Goal: Task Accomplishment & Management: Use online tool/utility

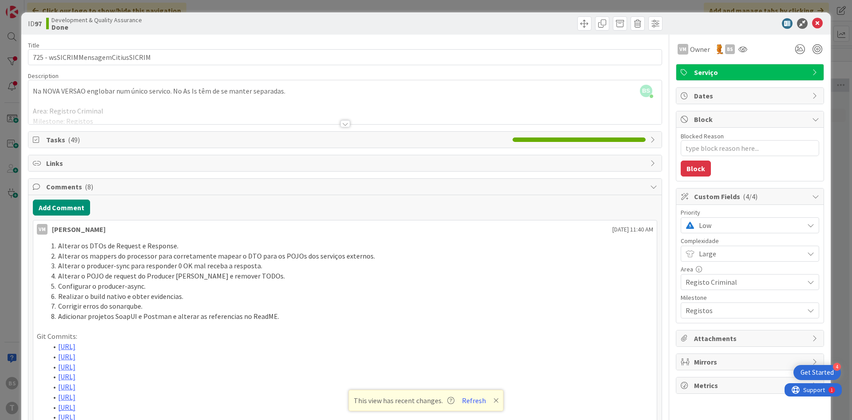
scroll to position [0, 167]
click at [742, 52] on icon at bounding box center [742, 49] width 9 height 7
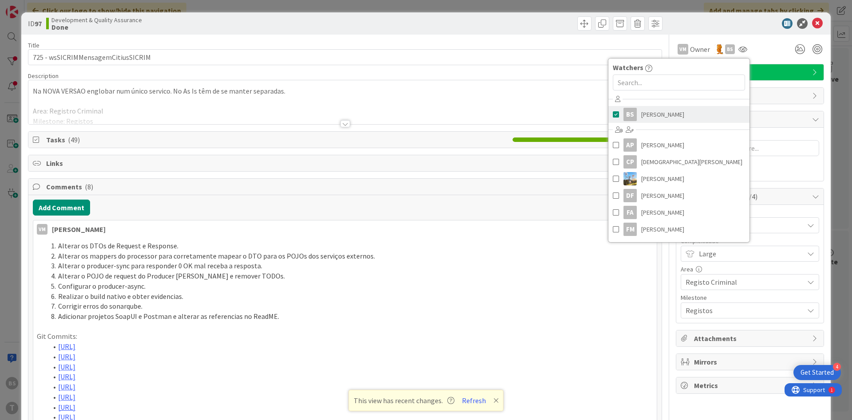
click at [694, 111] on link "BS [PERSON_NAME]" at bounding box center [678, 114] width 141 height 17
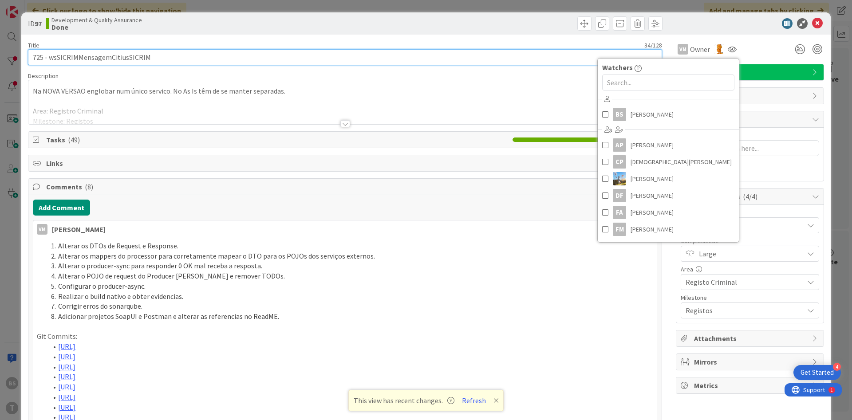
click at [448, 58] on input "725 - wsSICRIMMensagemCitiusSICRIM" at bounding box center [345, 57] width 634 height 16
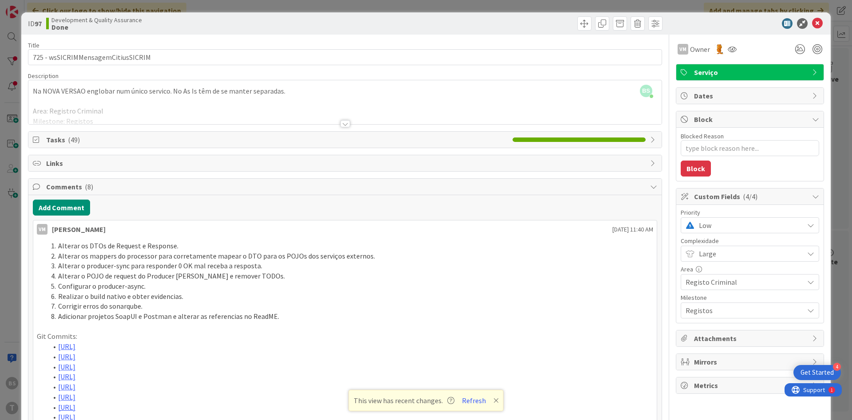
click at [754, 221] on span "Low" at bounding box center [749, 225] width 100 height 12
click at [740, 260] on span "Critical" at bounding box center [762, 262] width 103 height 13
click at [817, 22] on icon at bounding box center [817, 23] width 11 height 11
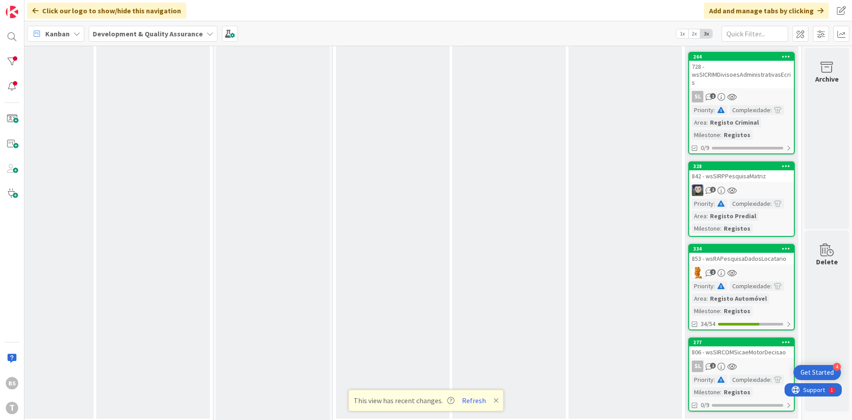
scroll to position [0, 167]
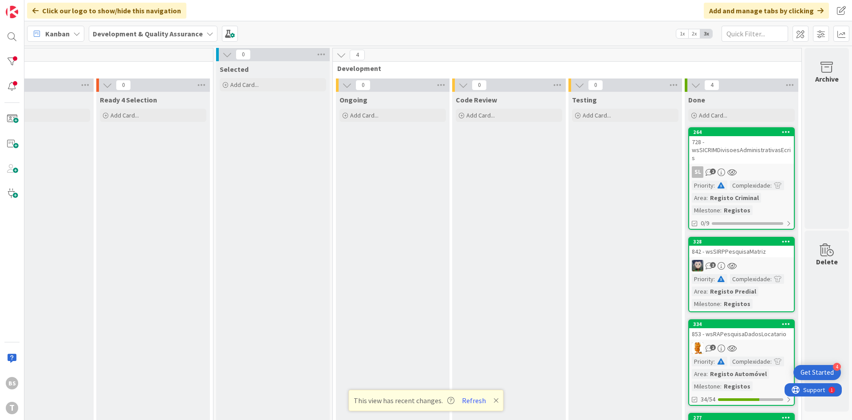
click at [750, 148] on div "728 - wsSICRIMDivisoesAdministrativasEcris" at bounding box center [741, 150] width 105 height 28
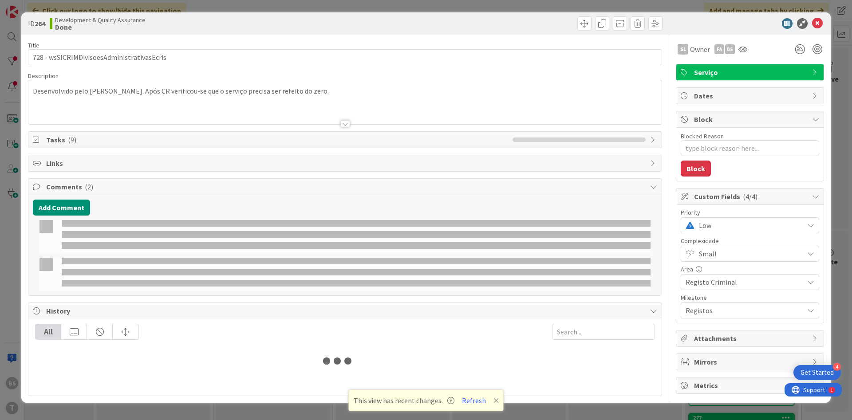
type textarea "x"
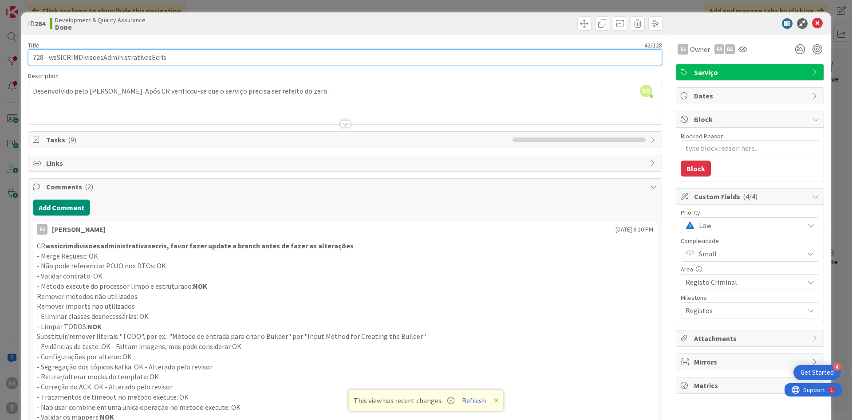
click at [132, 59] on input "728 - wsSICRIMDivisoesAdministrativasEcris" at bounding box center [345, 57] width 634 height 16
click at [135, 59] on input "728 - wsSICRIMDivisoesAdministrativasEcris" at bounding box center [345, 57] width 634 height 16
click at [140, 61] on input "728 - wsSICRIMDivisoesAdministrativasEcris" at bounding box center [345, 57] width 634 height 16
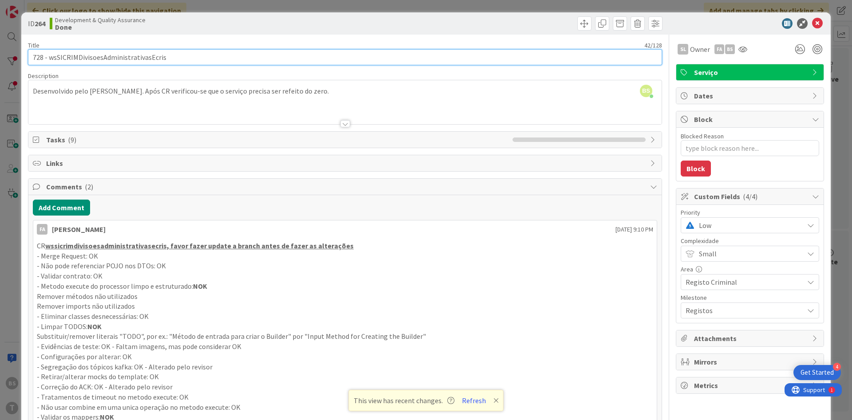
click at [140, 61] on input "728 - wsSICRIMDivisoesAdministrativasEcris" at bounding box center [345, 57] width 634 height 16
click at [147, 61] on input "728 - wsSICRIMDivisoesAdministrativasEcris" at bounding box center [345, 57] width 634 height 16
